Goal: Transaction & Acquisition: Obtain resource

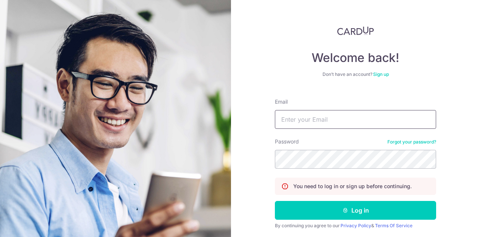
click at [290, 125] on input "Email" at bounding box center [355, 119] width 161 height 19
click at [301, 119] on input "Email" at bounding box center [355, 119] width 161 height 19
type input "[EMAIL_ADDRESS][DOMAIN_NAME]"
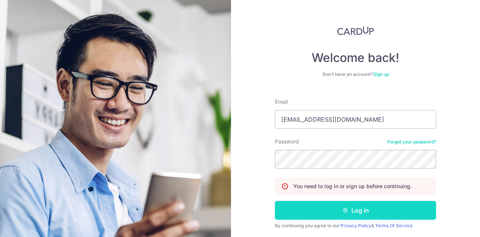
click at [342, 207] on icon "submit" at bounding box center [345, 210] width 6 height 6
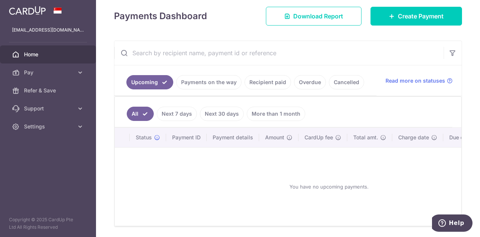
scroll to position [131, 0]
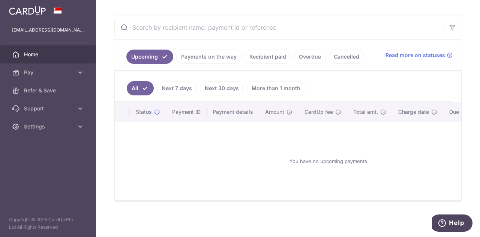
click at [200, 57] on link "Payments on the way" at bounding box center [208, 57] width 65 height 14
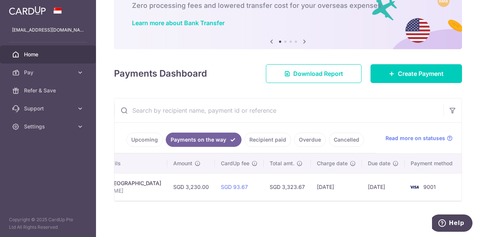
scroll to position [0, 201]
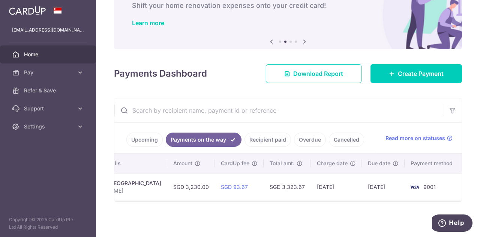
click at [382, 139] on div "Upcoming Payments on the way Recipient paid Overdue Cancelled Read more on stat…" at bounding box center [287, 138] width 347 height 31
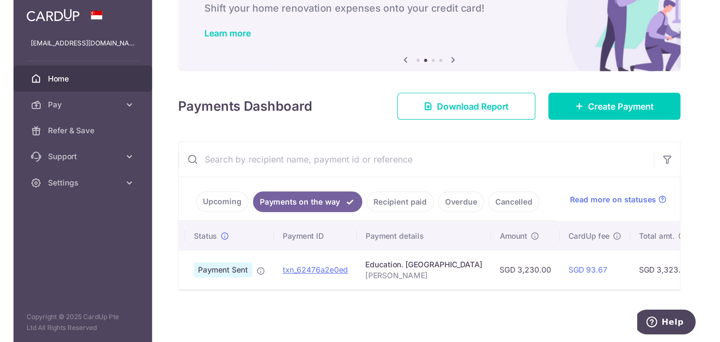
scroll to position [0, 0]
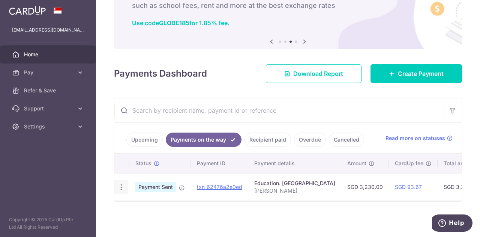
click at [117, 186] on div "PDF Receipt" at bounding box center [121, 187] width 14 height 14
click at [120, 185] on icon "button" at bounding box center [121, 187] width 8 height 8
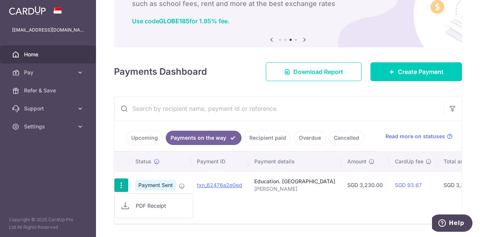
click at [146, 204] on span "PDF Receipt" at bounding box center [161, 206] width 51 height 8
